Goal: Task Accomplishment & Management: Use online tool/utility

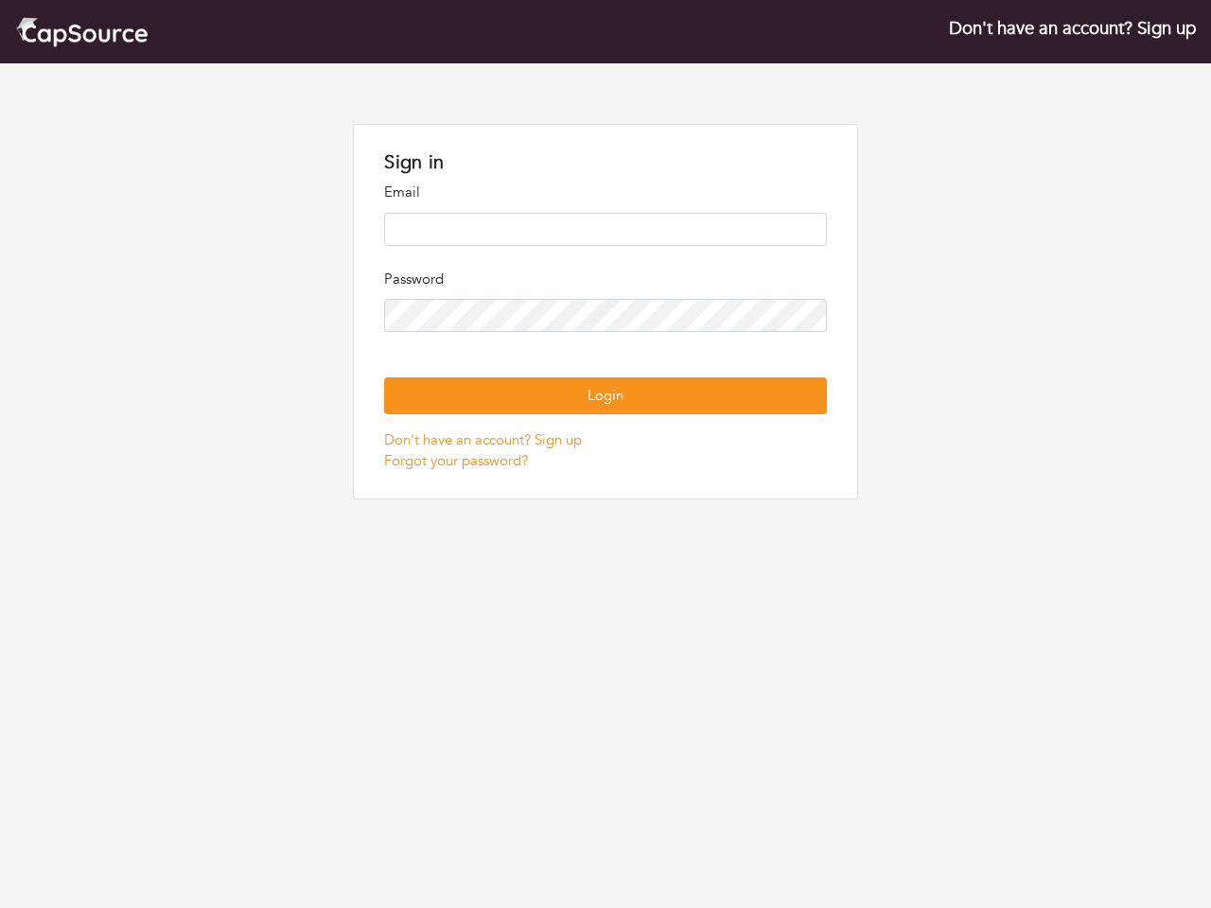
click at [606, 280] on p "Password" at bounding box center [605, 280] width 442 height 22
click at [605, 396] on button "Login" at bounding box center [605, 396] width 442 height 37
